Goal: Task Accomplishment & Management: Use online tool/utility

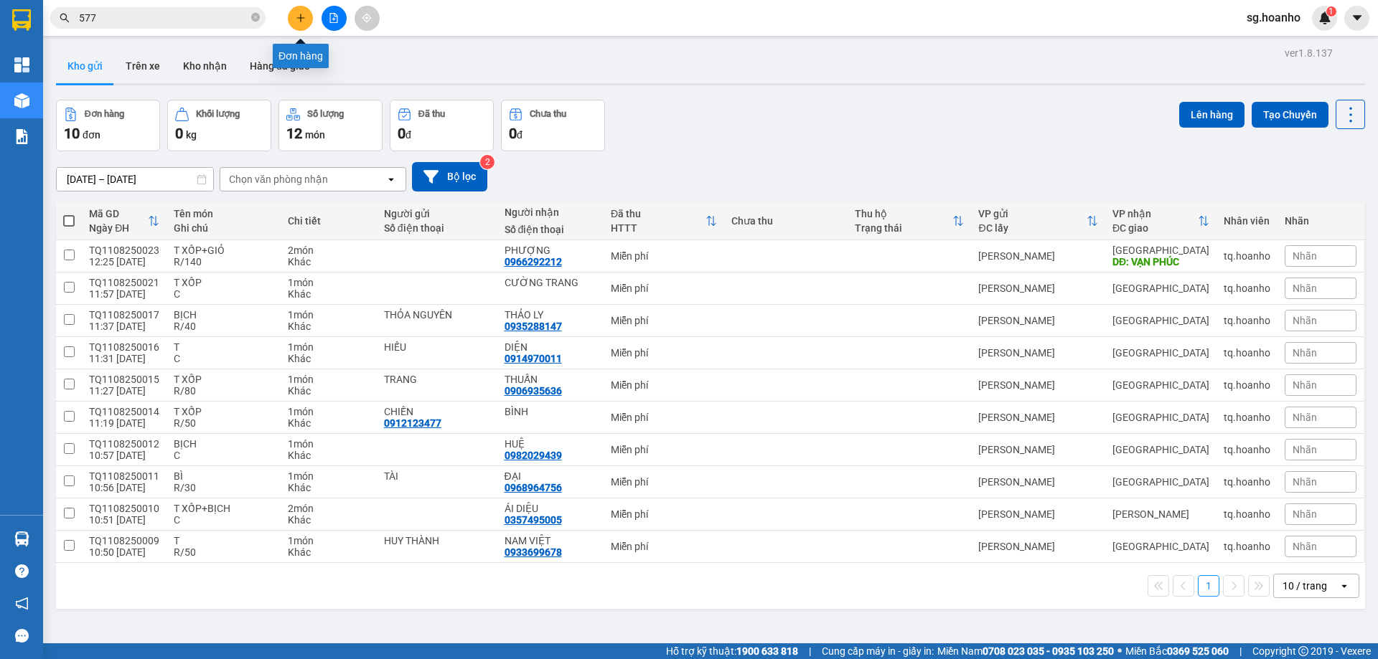
click at [303, 10] on button at bounding box center [300, 18] width 25 height 25
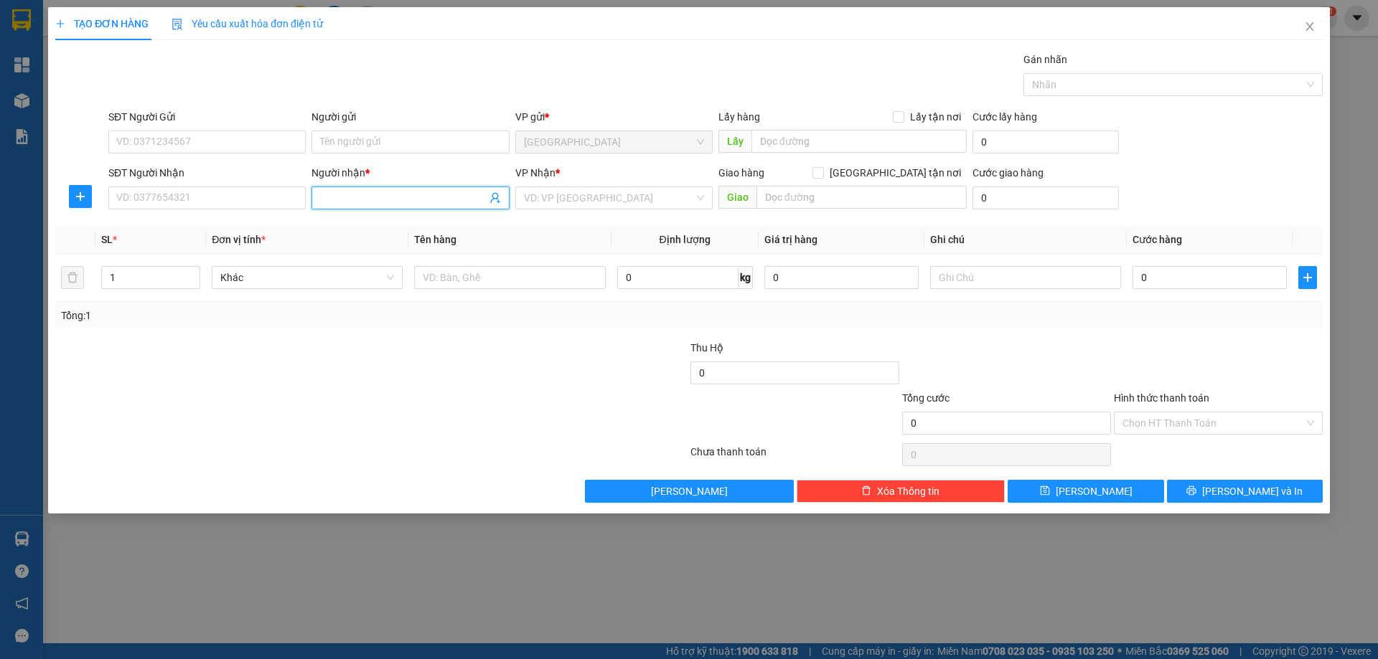
click at [395, 196] on input "Người nhận *" at bounding box center [403, 198] width 166 height 16
type input "D"
type input "ĐỨC SANH"
drag, startPoint x: 387, startPoint y: 227, endPoint x: 573, endPoint y: 208, distance: 187.5
click at [392, 225] on div "ĐỨC SANH - 02563865335" at bounding box center [410, 227] width 180 height 16
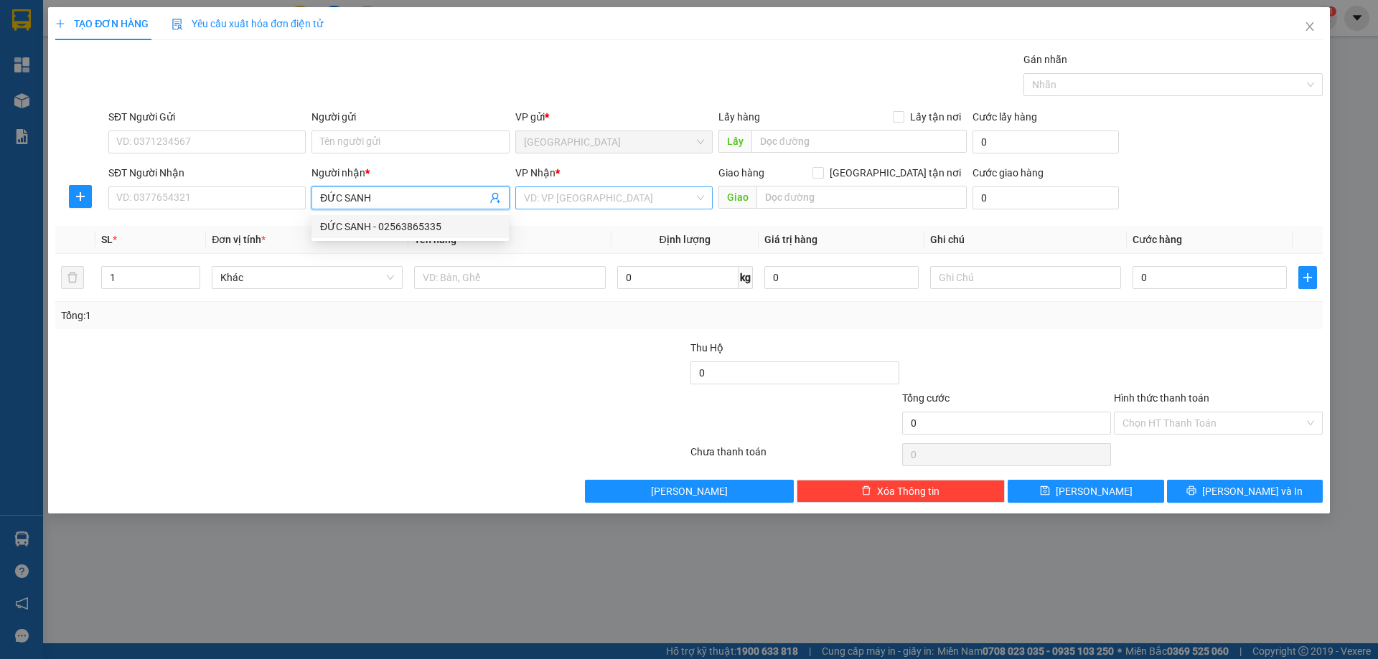
type input "02563865335"
type input "ĐỨC SANH"
drag, startPoint x: 576, startPoint y: 199, endPoint x: 554, endPoint y: 235, distance: 42.8
click at [575, 203] on input "search" at bounding box center [609, 198] width 170 height 22
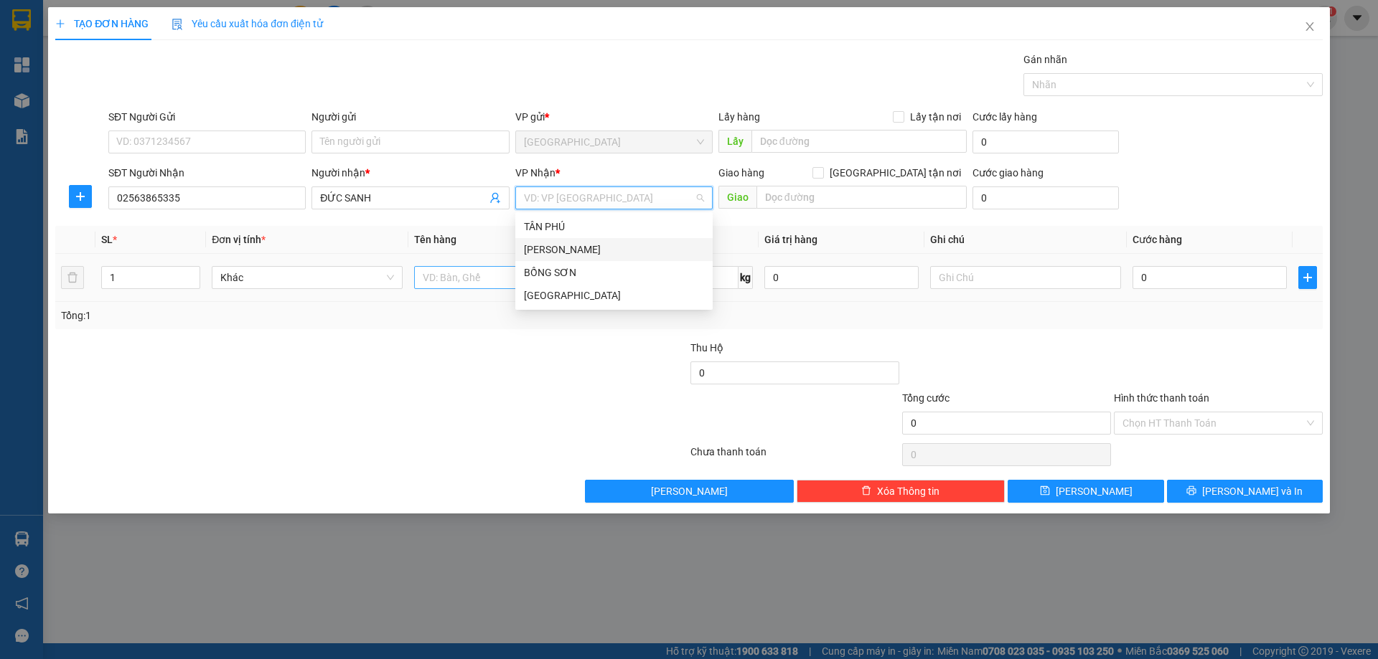
drag, startPoint x: 553, startPoint y: 240, endPoint x: 507, endPoint y: 276, distance: 58.3
click at [550, 243] on div "[PERSON_NAME]" at bounding box center [613, 249] width 197 height 23
click at [480, 286] on input "text" at bounding box center [509, 277] width 191 height 23
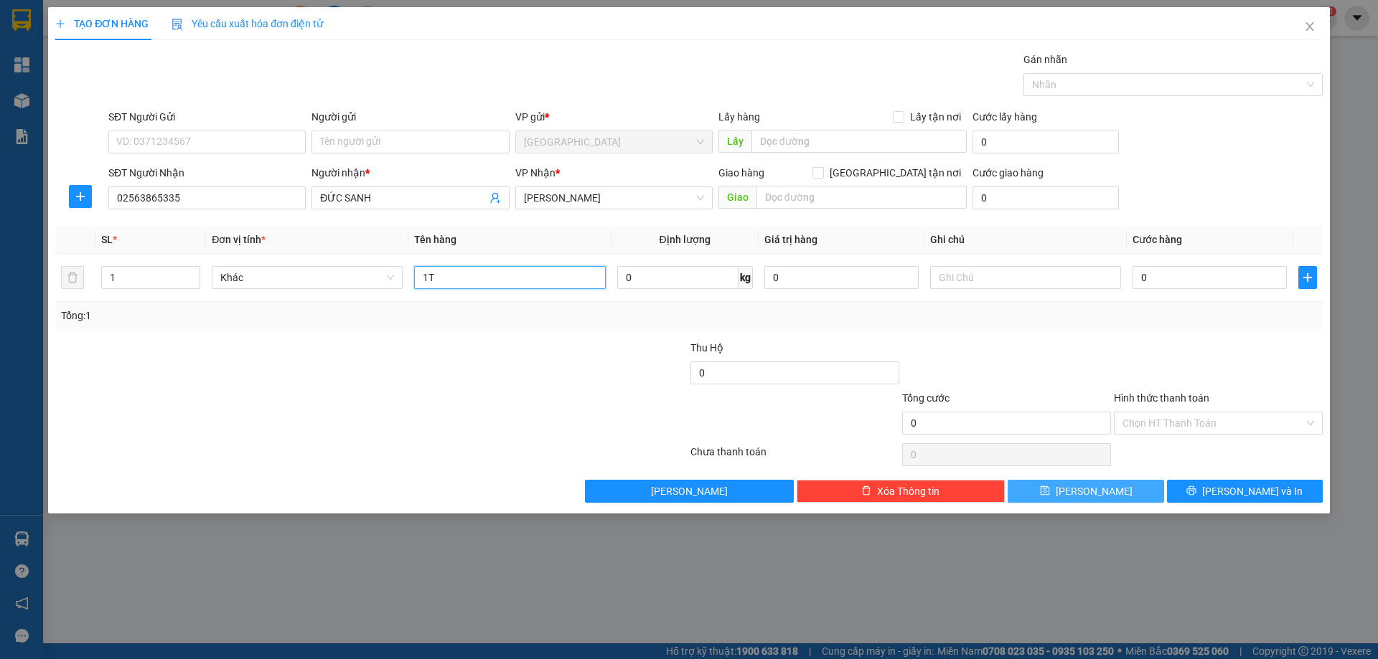
type input "1T"
click at [1124, 489] on button "[PERSON_NAME]" at bounding box center [1085, 491] width 156 height 23
click at [373, 189] on span at bounding box center [409, 198] width 197 height 23
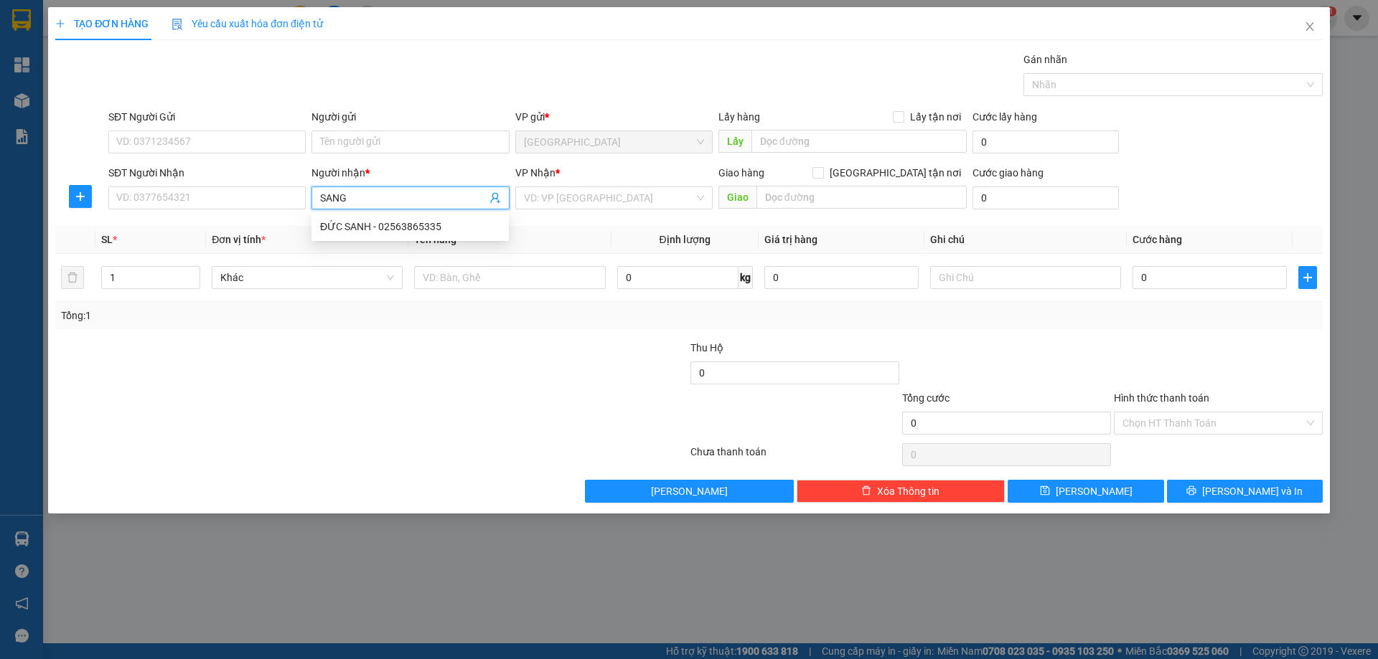
type input "SANG"
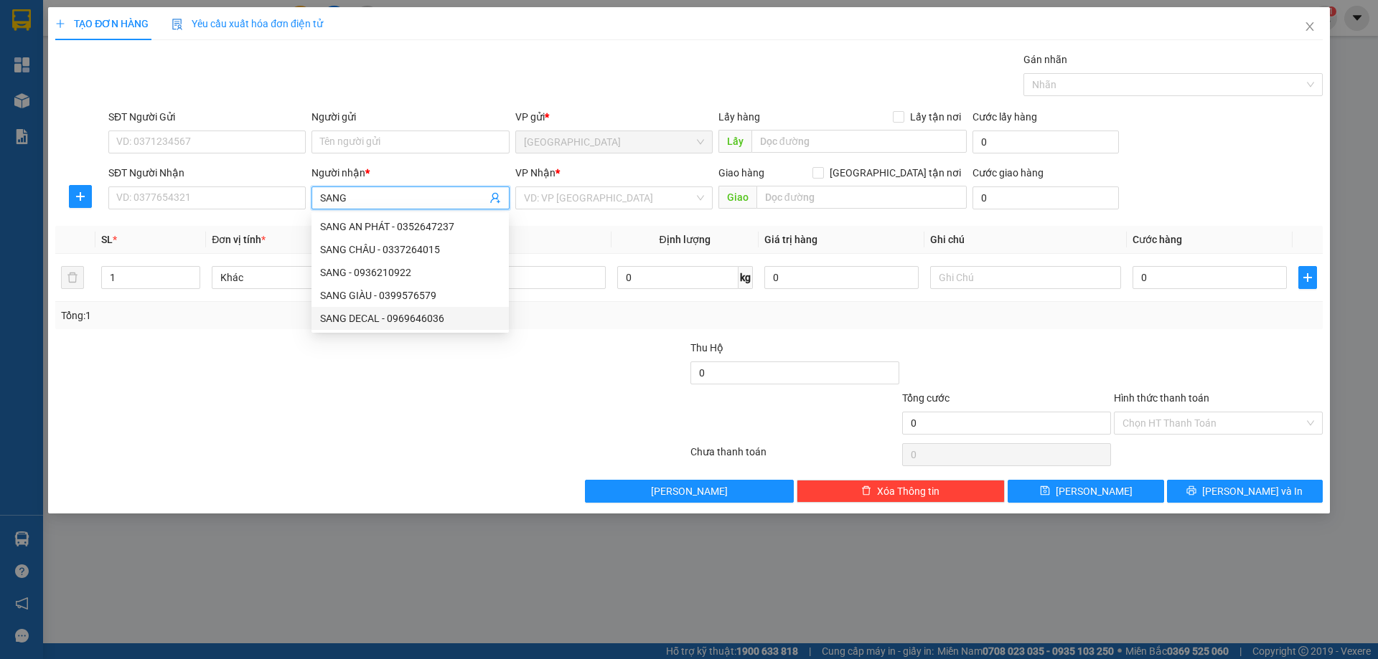
drag, startPoint x: 357, startPoint y: 323, endPoint x: 513, endPoint y: 281, distance: 162.0
click at [358, 322] on div "SANG DECAL - 0969646036" at bounding box center [410, 319] width 180 height 16
type input "0969646036"
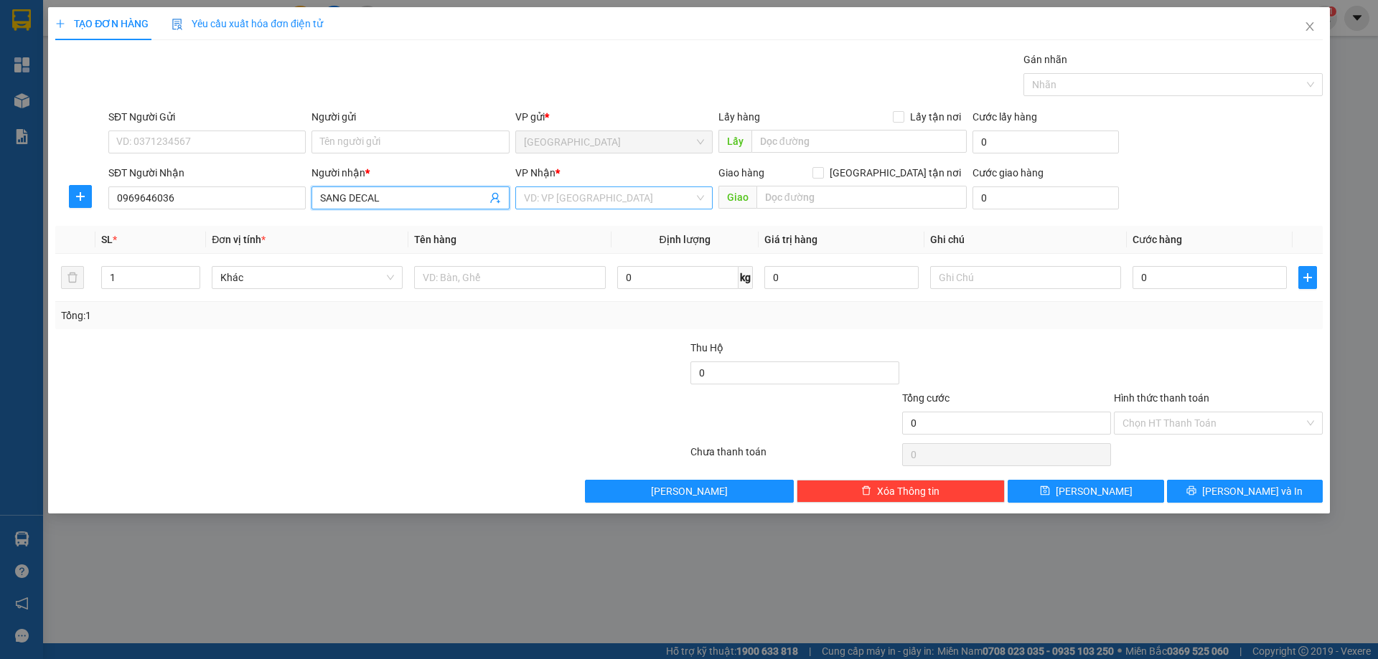
type input "SANG DECAL"
click at [562, 192] on input "search" at bounding box center [609, 198] width 170 height 22
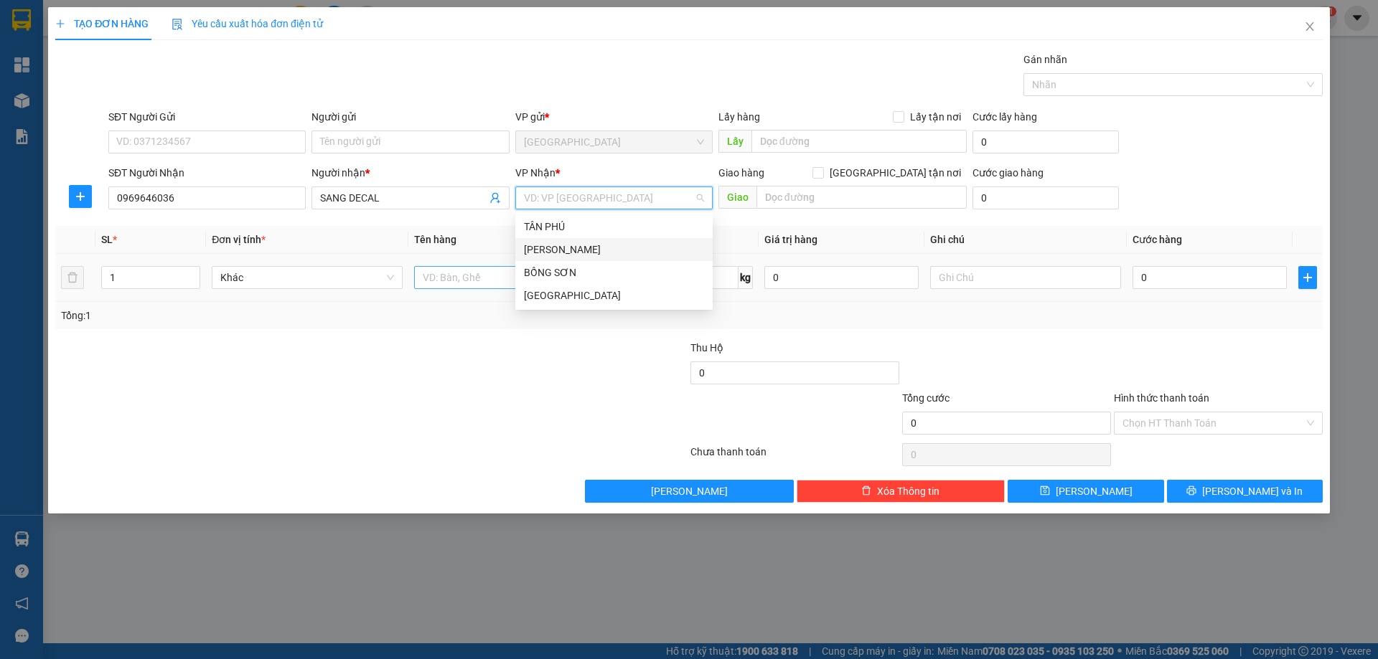
drag, startPoint x: 532, startPoint y: 245, endPoint x: 473, endPoint y: 272, distance: 65.5
click at [530, 248] on div "[PERSON_NAME]" at bounding box center [614, 250] width 180 height 16
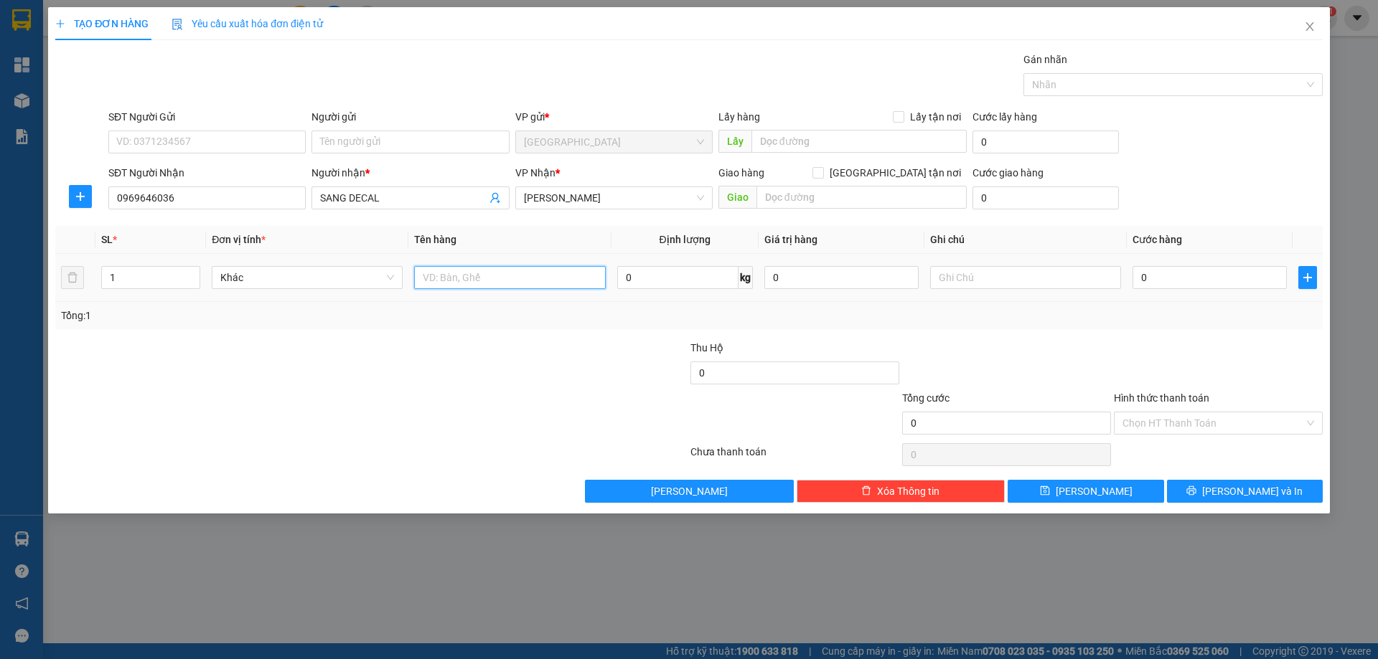
click at [469, 272] on input "text" at bounding box center [509, 277] width 191 height 23
type input "1 BAO"
click at [1241, 499] on span "[PERSON_NAME] và In" at bounding box center [1252, 492] width 100 height 16
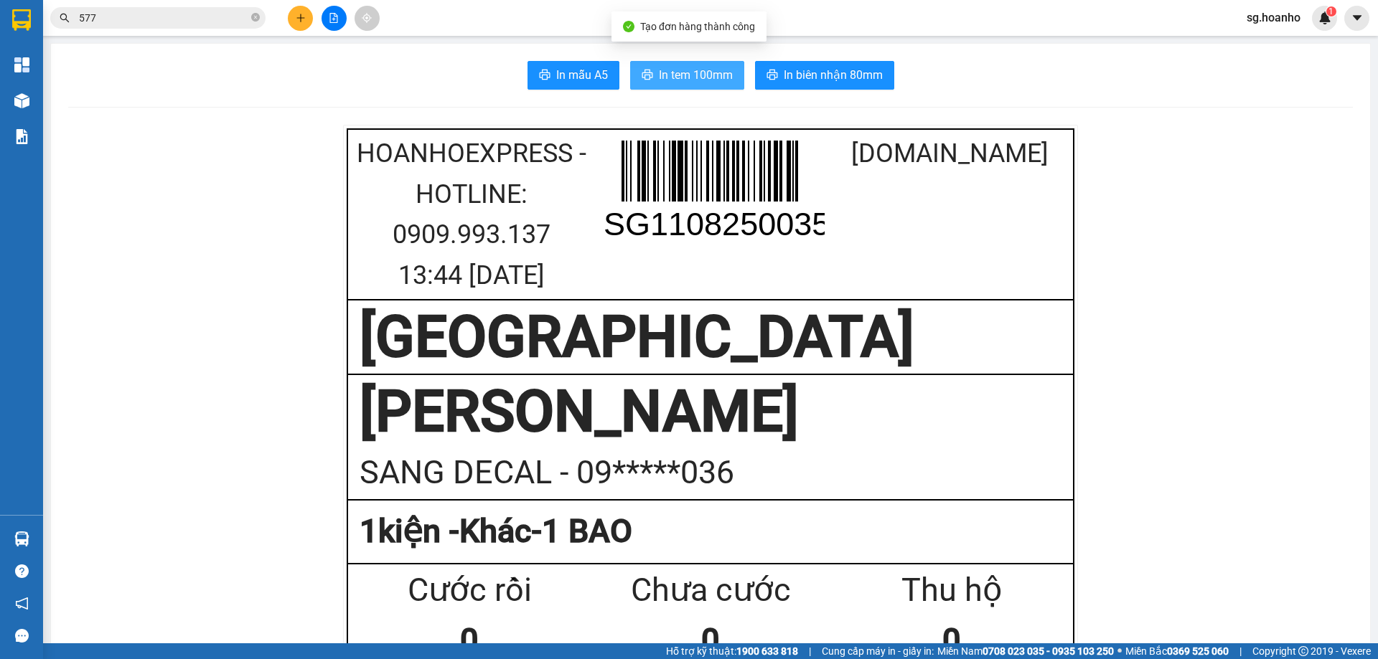
click at [673, 85] on button "In tem 100mm" at bounding box center [687, 75] width 114 height 29
